Goal: Task Accomplishment & Management: Complete application form

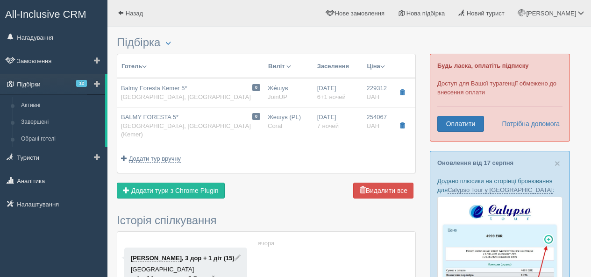
drag, startPoint x: 0, startPoint y: 0, endPoint x: 56, endPoint y: 82, distance: 99.5
click at [56, 82] on link "Підбірки 12" at bounding box center [52, 84] width 105 height 21
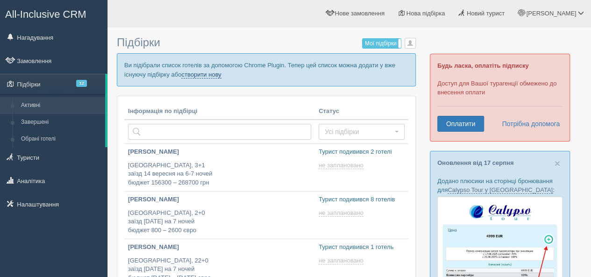
click at [193, 77] on link "створити нову" at bounding box center [201, 74] width 40 height 7
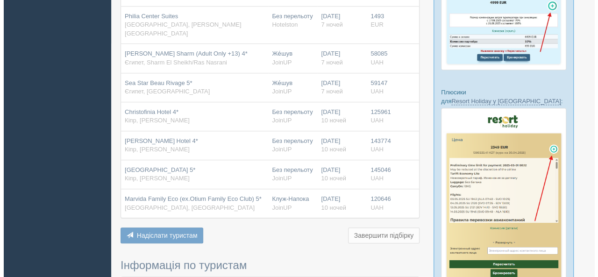
scroll to position [421, 0]
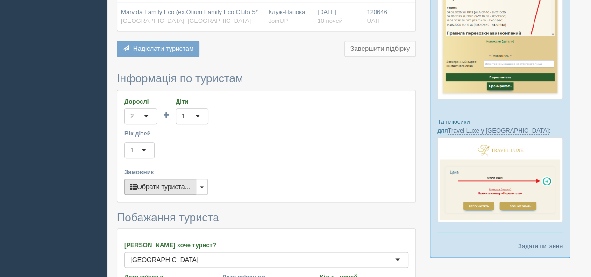
click at [152, 179] on button "Обрати туриста..." at bounding box center [160, 187] width 72 height 16
